Goal: Transaction & Acquisition: Purchase product/service

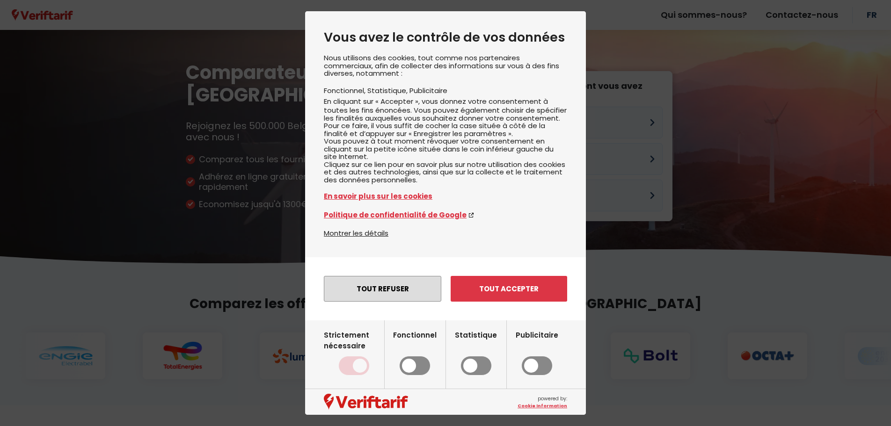
click at [404, 302] on button "Tout refuser" at bounding box center [382, 289] width 117 height 26
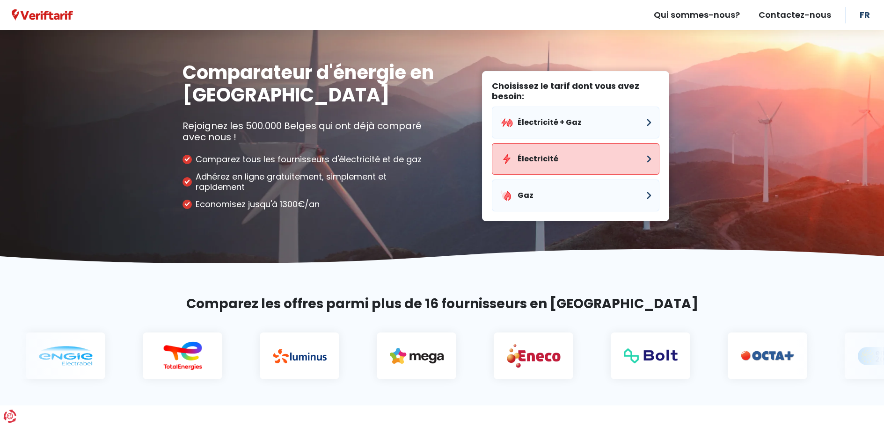
click at [540, 164] on button "Électricité" at bounding box center [576, 159] width 168 height 32
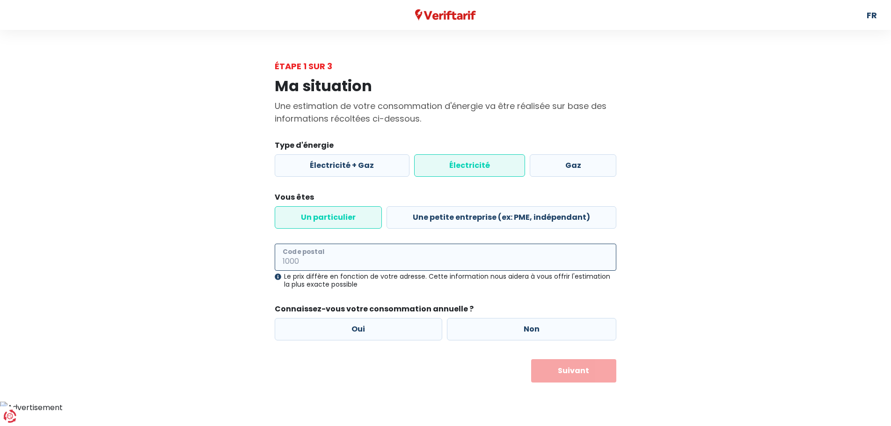
click at [342, 260] on input "Code postal" at bounding box center [446, 257] width 342 height 27
type input "7090"
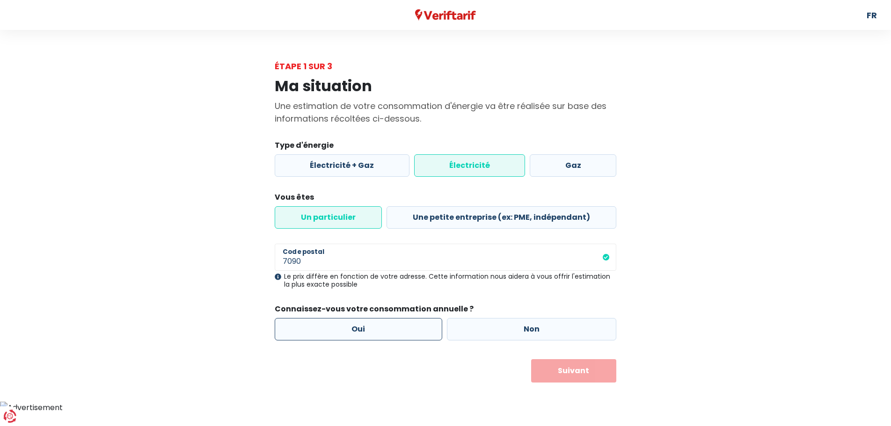
click at [416, 326] on label "Oui" at bounding box center [359, 329] width 168 height 22
click at [416, 326] on input "Oui" at bounding box center [359, 329] width 168 height 22
radio input "true"
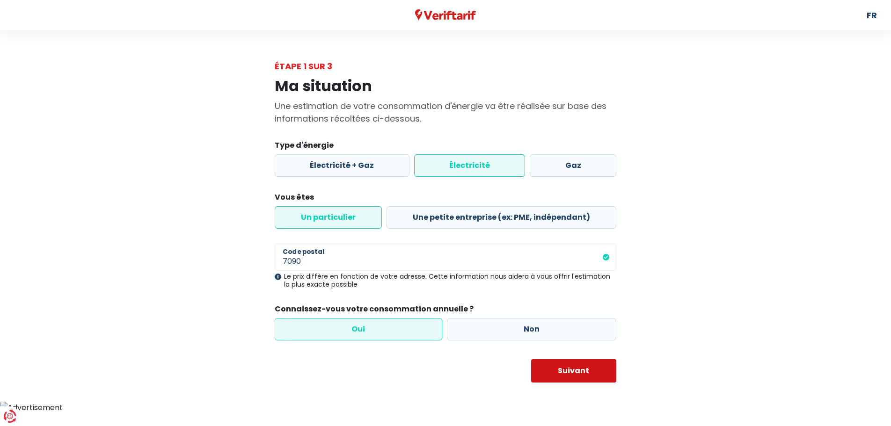
click at [574, 378] on button "Suivant" at bounding box center [574, 370] width 86 height 23
select select
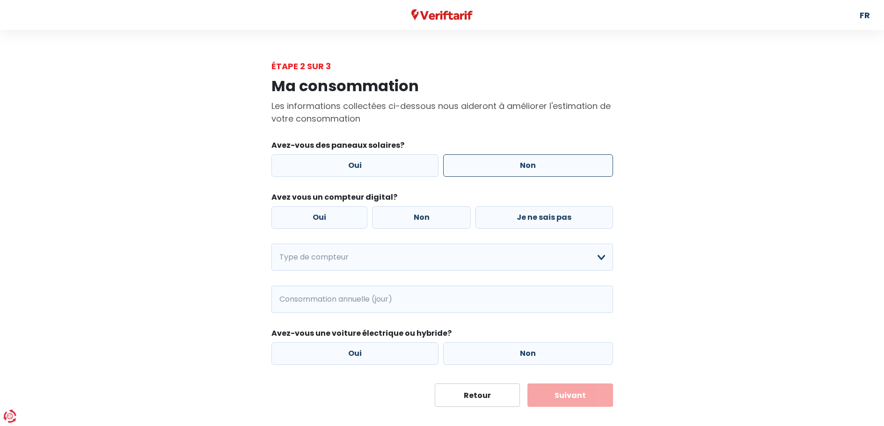
click at [536, 160] on label "Non" at bounding box center [528, 165] width 170 height 22
click at [536, 160] on input "Non" at bounding box center [528, 165] width 170 height 22
radio input "true"
click at [303, 220] on label "Oui" at bounding box center [319, 217] width 96 height 22
click at [303, 220] on input "Oui" at bounding box center [319, 217] width 96 height 22
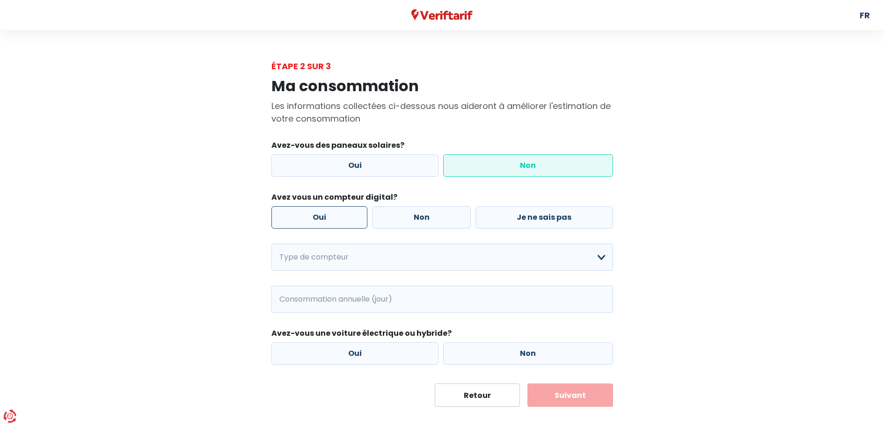
radio input "true"
click at [332, 263] on select "Mono-horaire Bi-horaire Mono-horaire + exclusif nuit Bi-horaire + exclusif nuit…" at bounding box center [442, 257] width 342 height 27
select select "day_night_bi_hourly"
click at [271, 244] on select "Mono-horaire Bi-horaire Mono-horaire + exclusif nuit Bi-horaire + exclusif nuit…" at bounding box center [442, 257] width 342 height 27
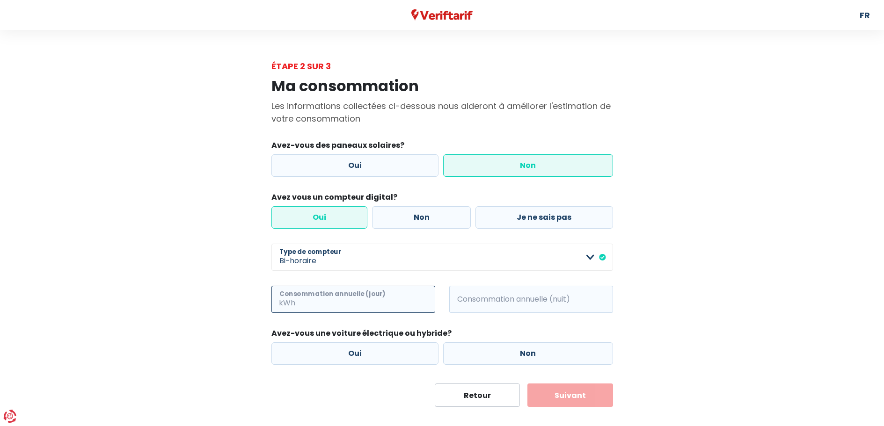
click at [331, 307] on input "Consommation annuelle (jour)" at bounding box center [366, 299] width 138 height 27
click at [368, 303] on input "Consommation annuelle (jour)" at bounding box center [366, 299] width 138 height 27
paste input "2774"
type input "2774"
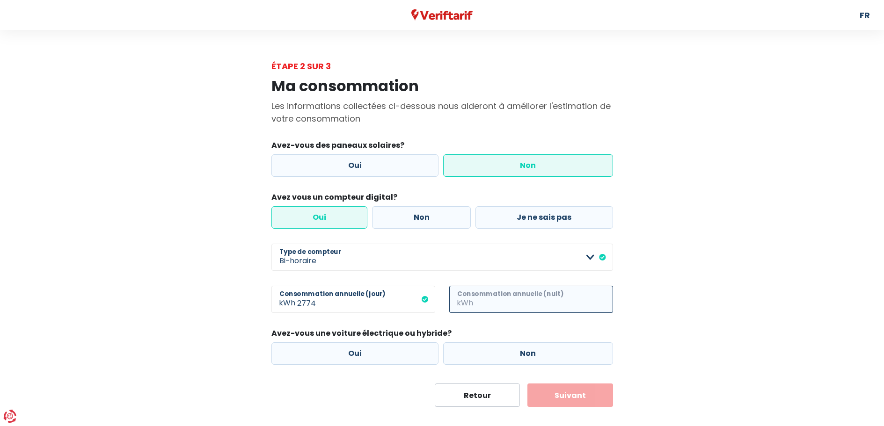
click at [479, 305] on input "Consommation annuelle (nuit)" at bounding box center [544, 299] width 138 height 27
paste input "2916"
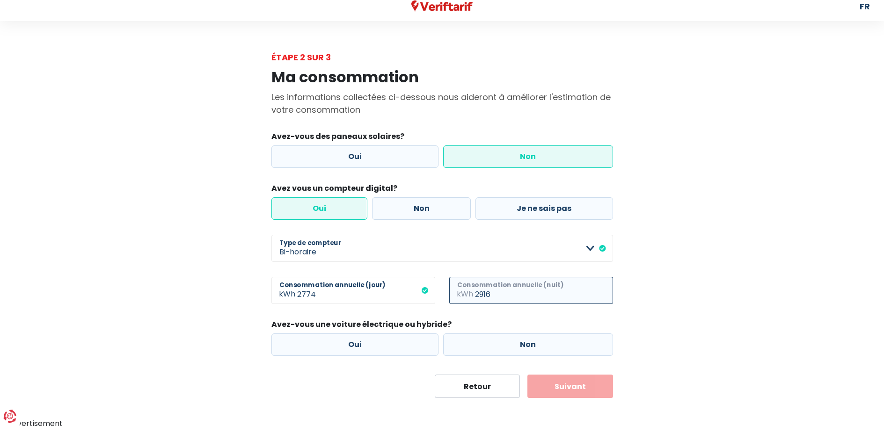
scroll to position [11, 0]
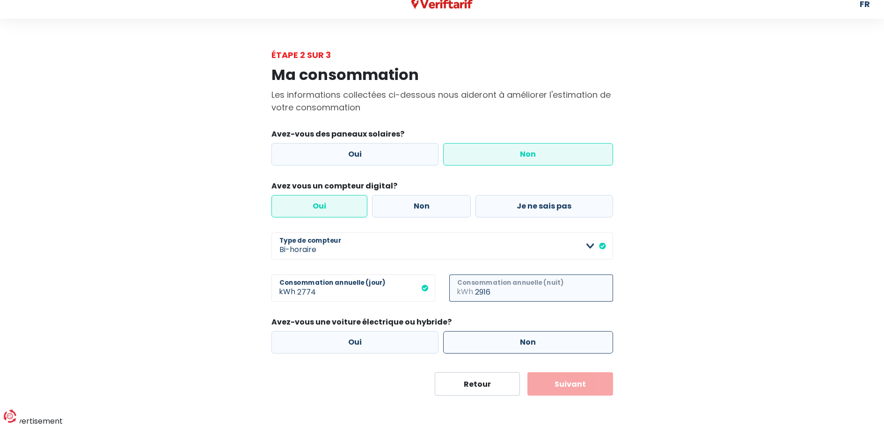
type input "2916"
click at [590, 347] on label "Non" at bounding box center [528, 342] width 170 height 22
click at [590, 347] on input "Non" at bounding box center [528, 342] width 170 height 22
radio input "true"
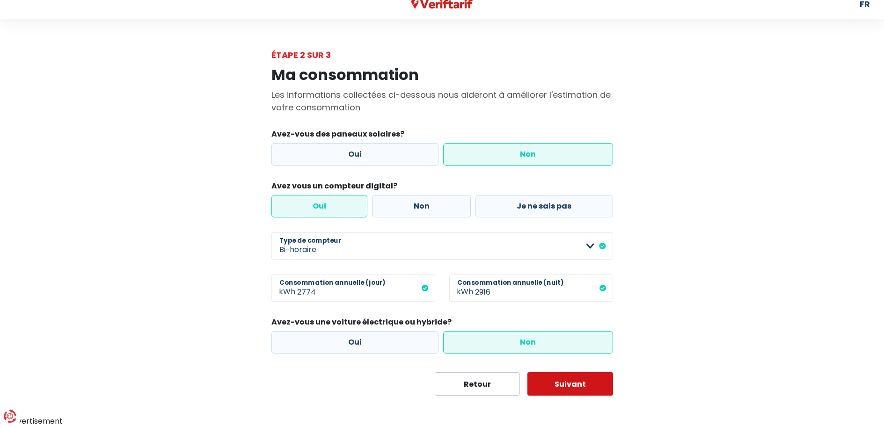
click at [584, 380] on button "Suivant" at bounding box center [570, 383] width 86 height 23
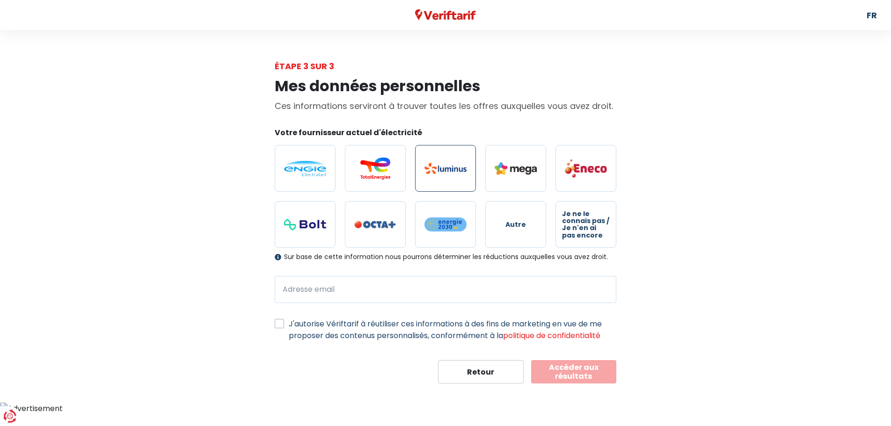
click at [453, 184] on label at bounding box center [445, 168] width 61 height 47
click at [453, 184] on input "radio" at bounding box center [445, 168] width 61 height 47
radio input "true"
